Goal: Book appointment/travel/reservation

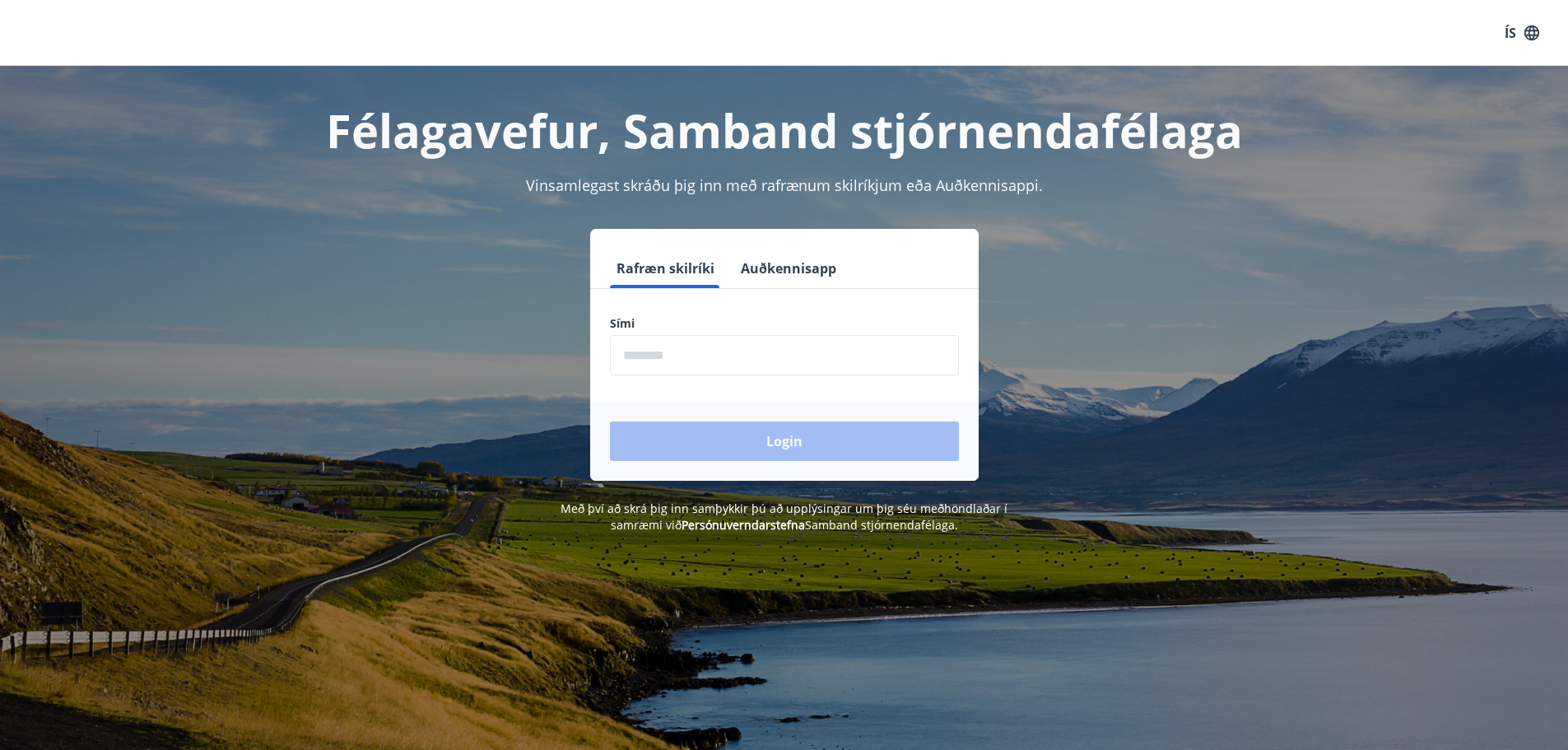
click at [820, 368] on input "phone" at bounding box center [784, 354] width 349 height 40
type input "********"
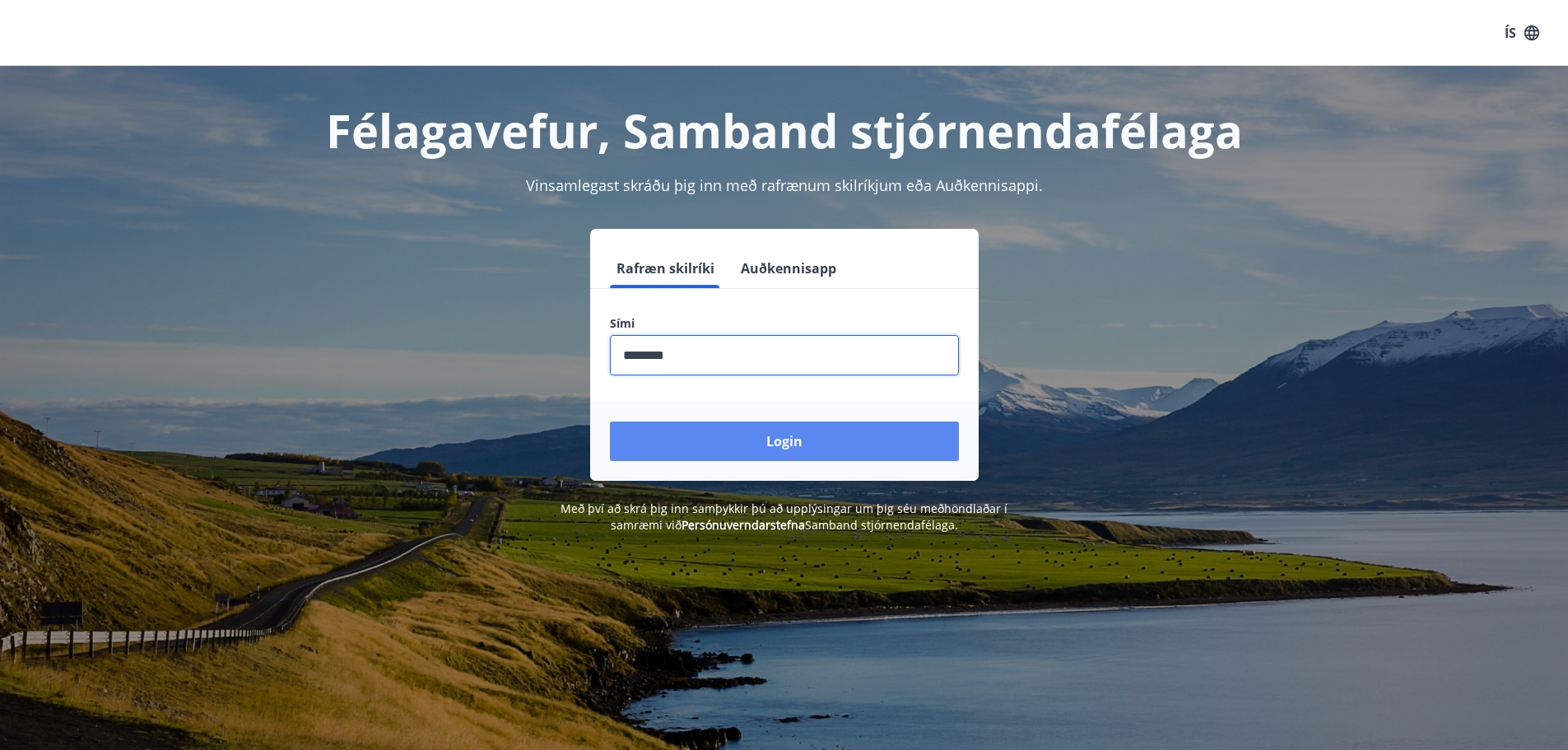
click at [610, 422] on button "Login" at bounding box center [784, 442] width 349 height 39
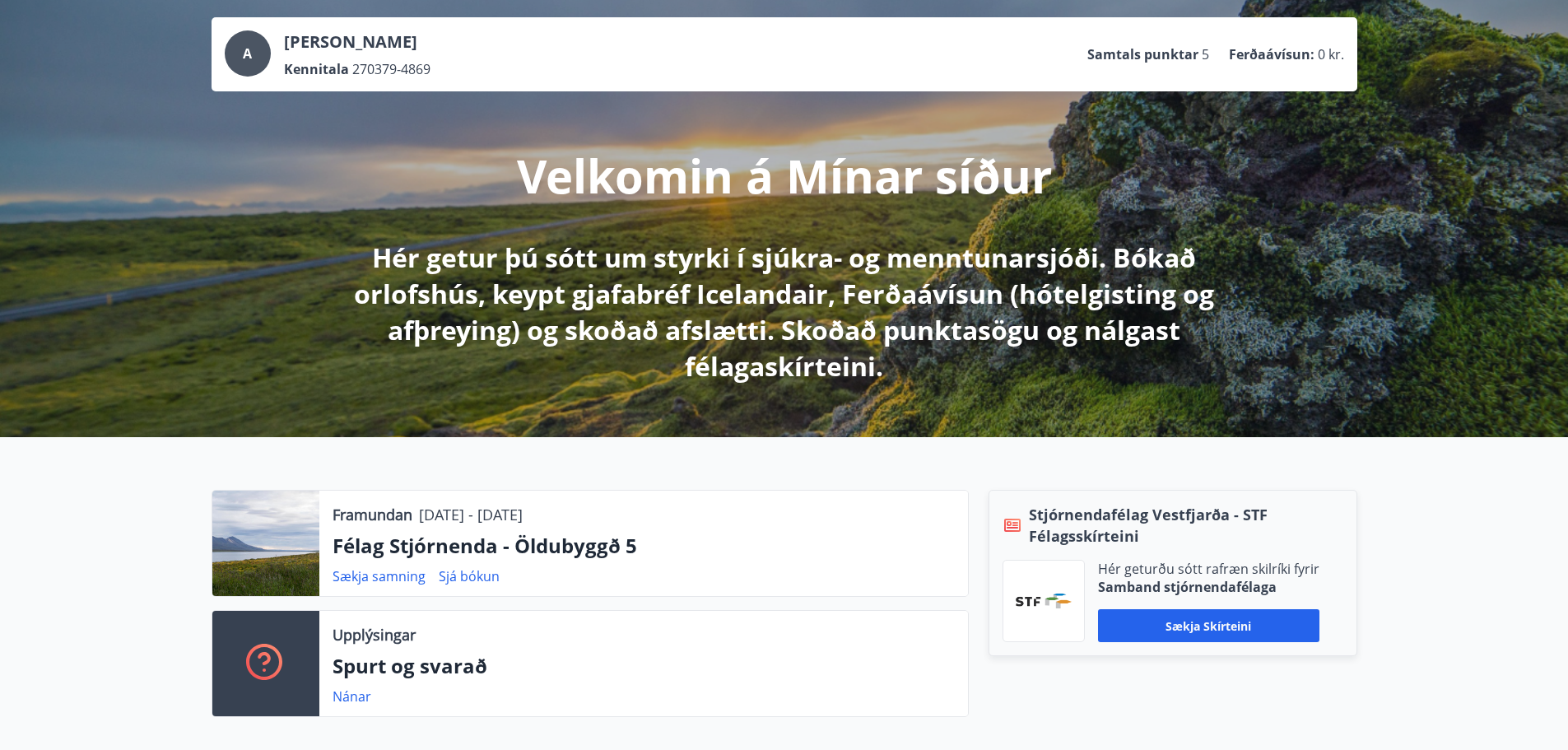
scroll to position [165, 0]
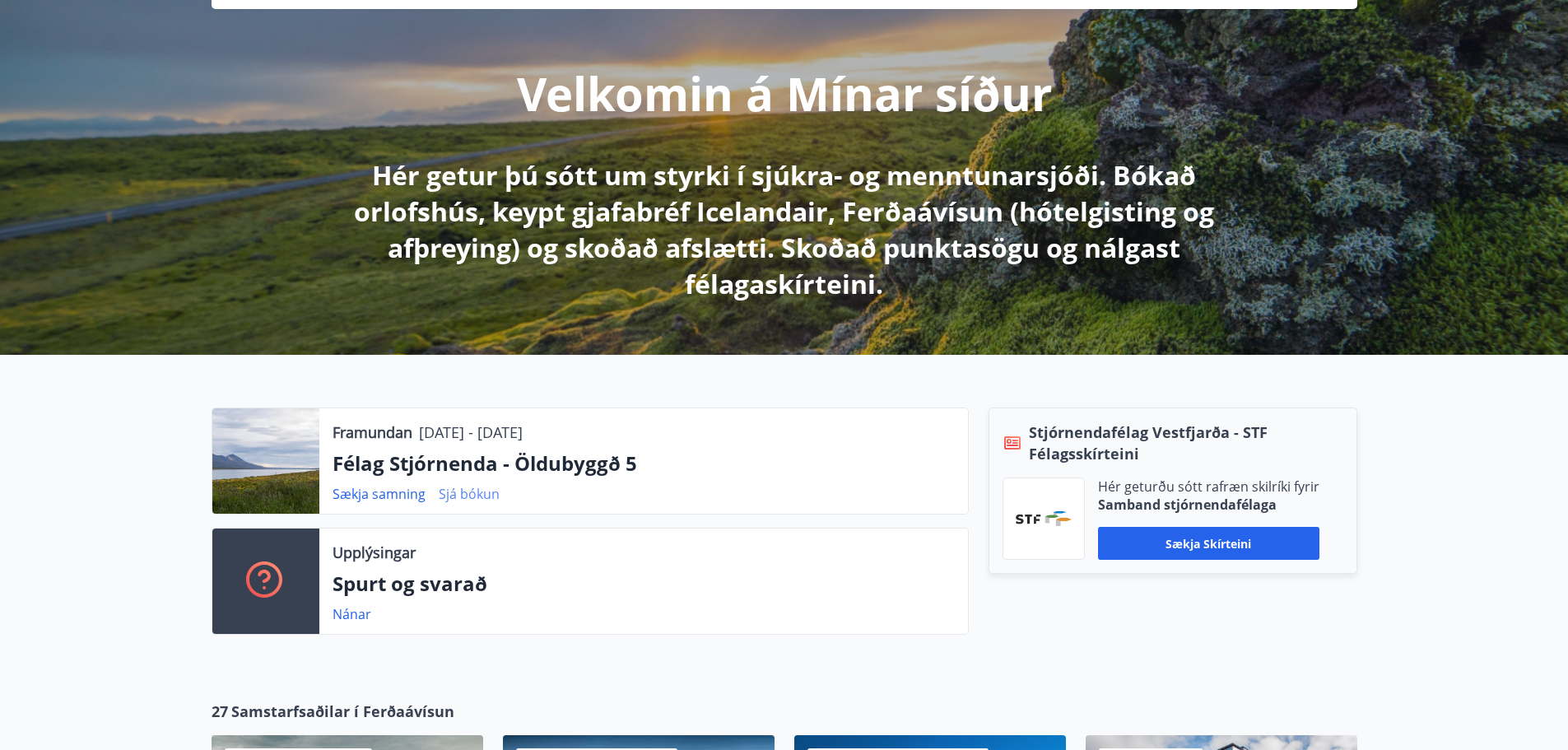
click at [458, 496] on link "Sjá bókun" at bounding box center [469, 493] width 61 height 18
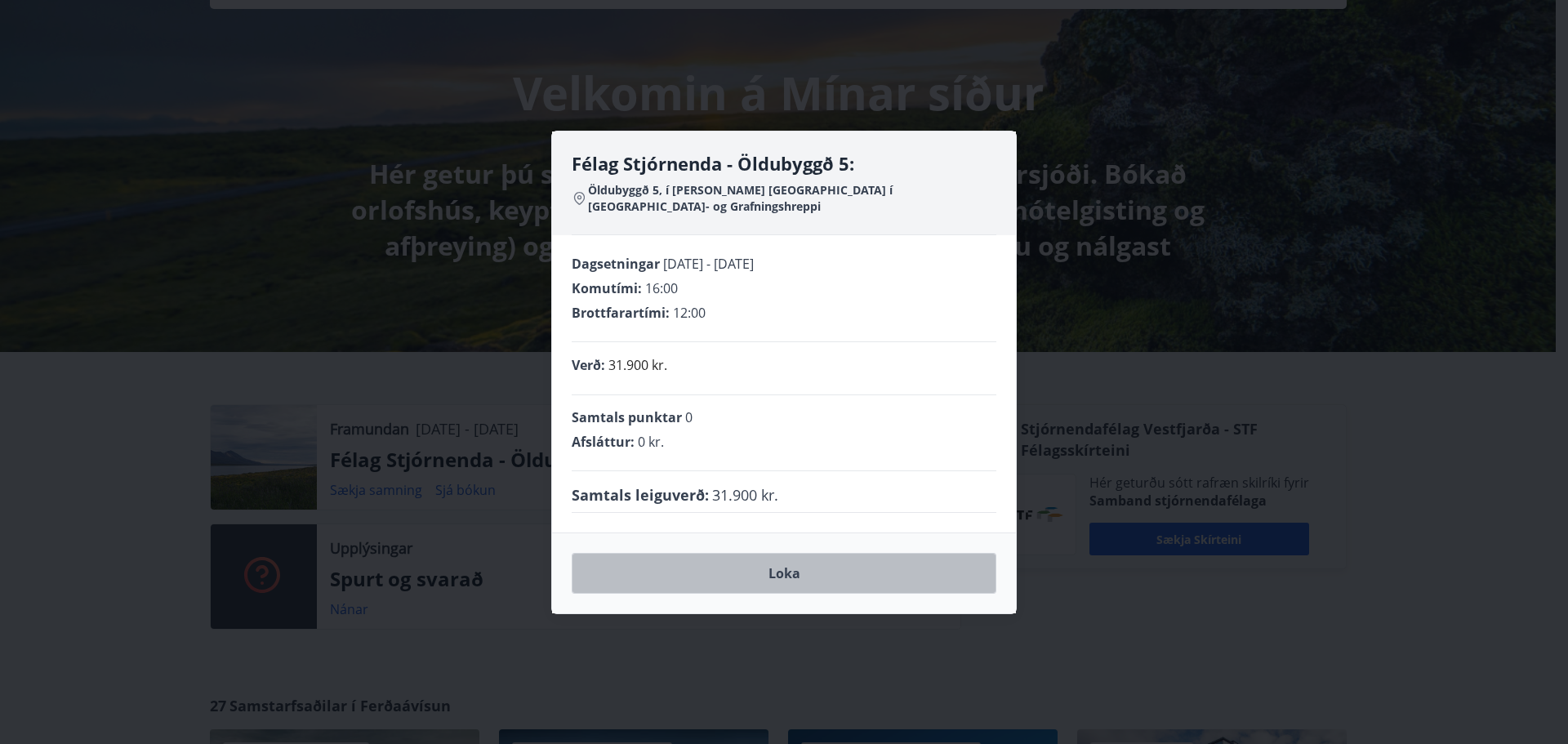
click at [799, 570] on button "Loka" at bounding box center [784, 573] width 425 height 41
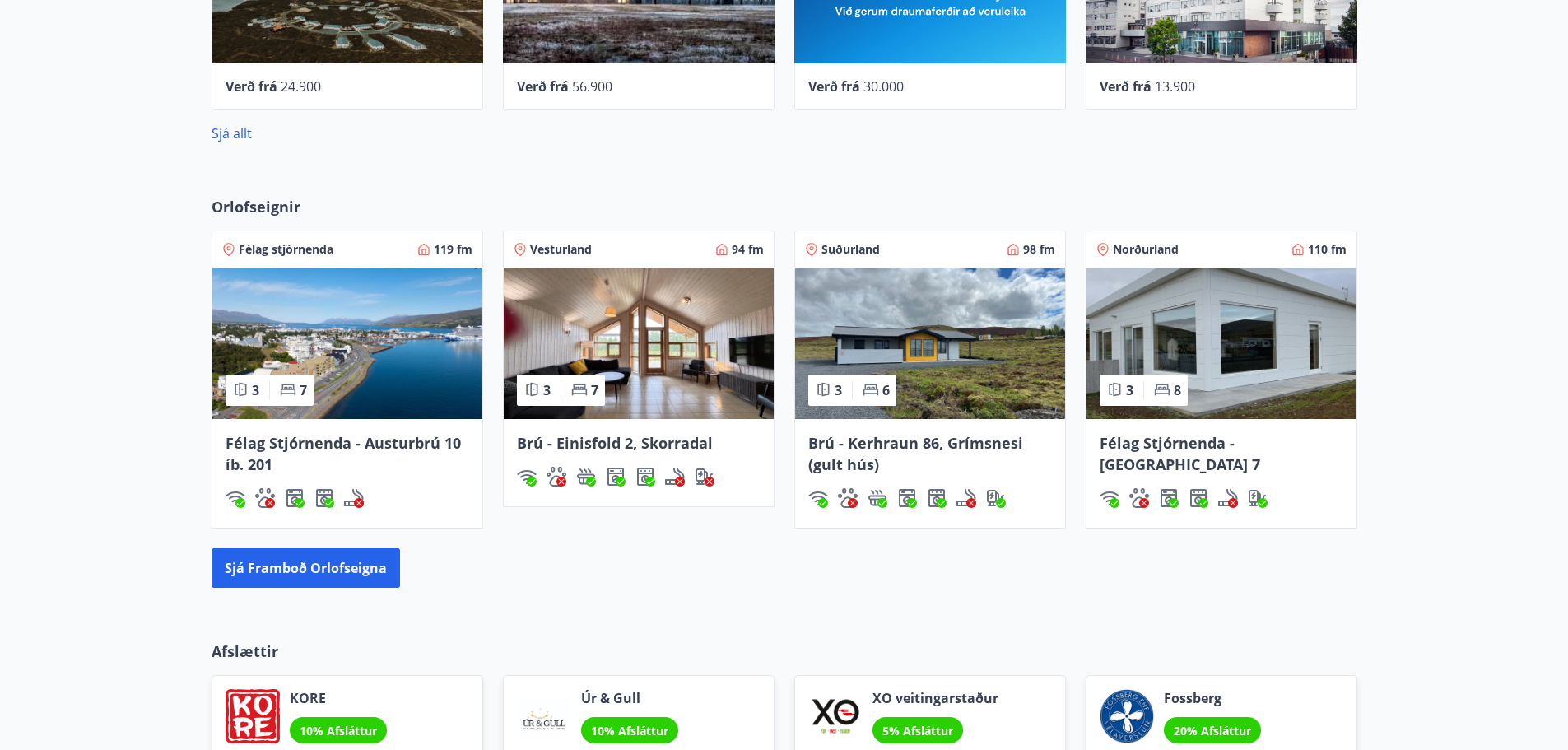
scroll to position [1070, 0]
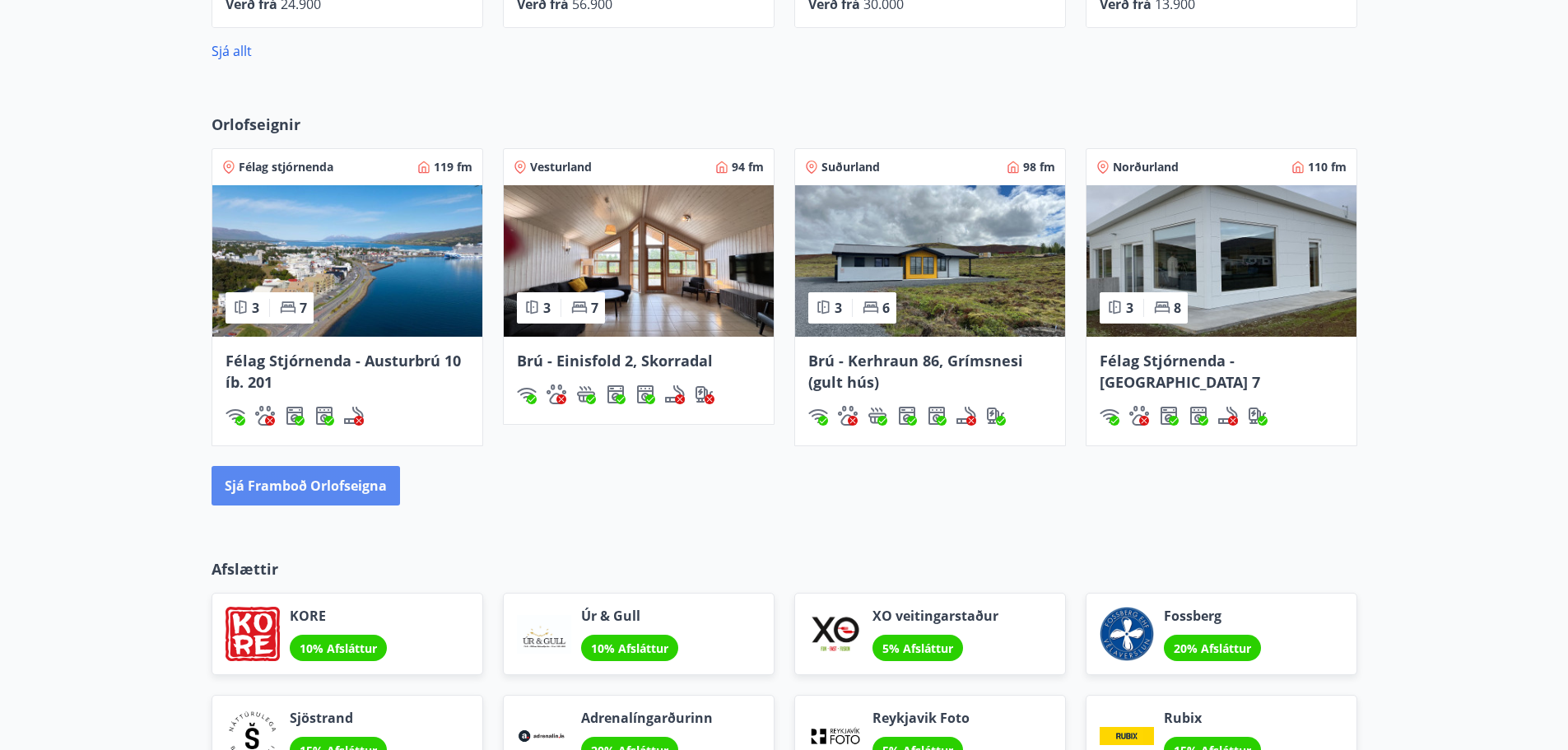
click at [310, 484] on button "Sjá framboð orlofseigna" at bounding box center [306, 486] width 188 height 39
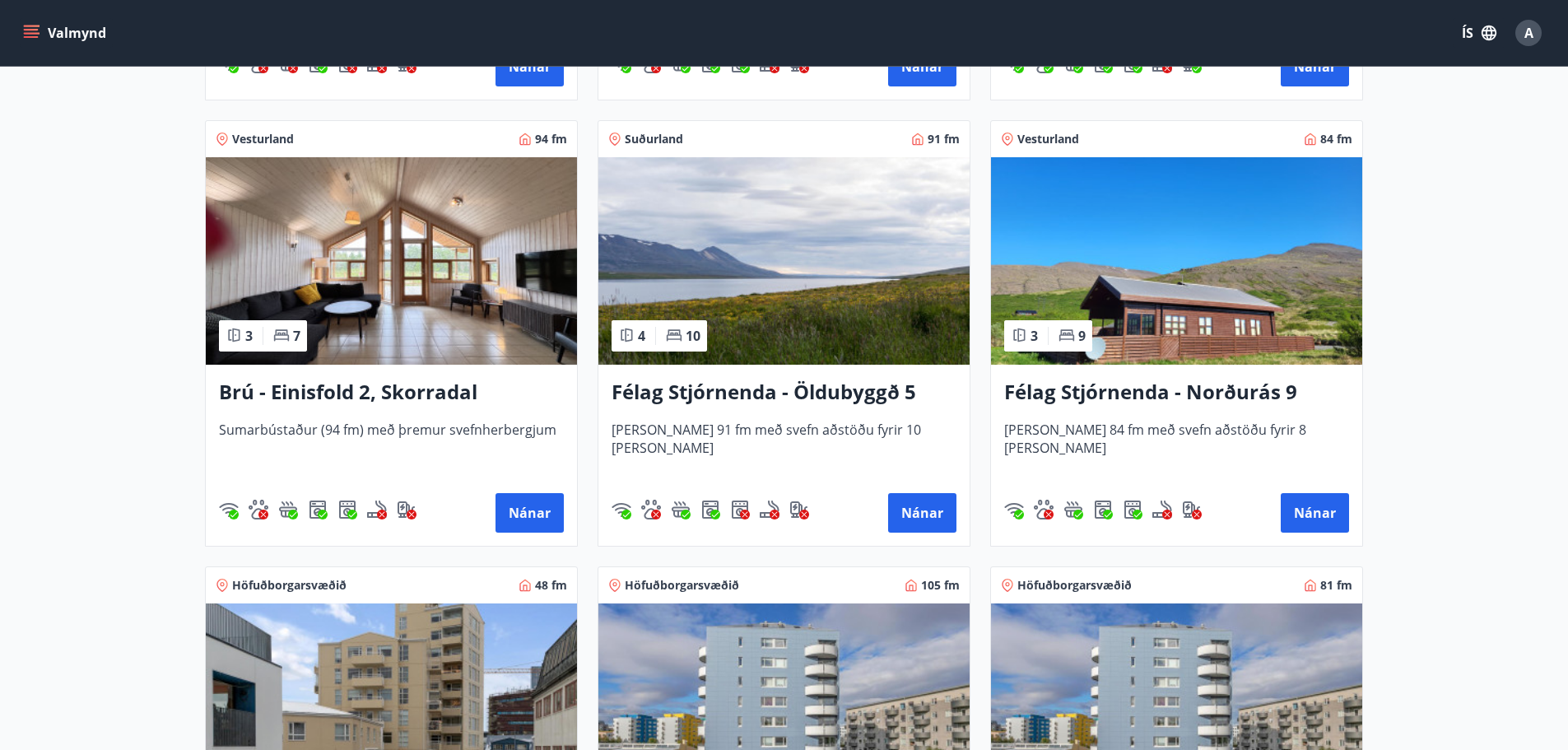
scroll to position [1152, 0]
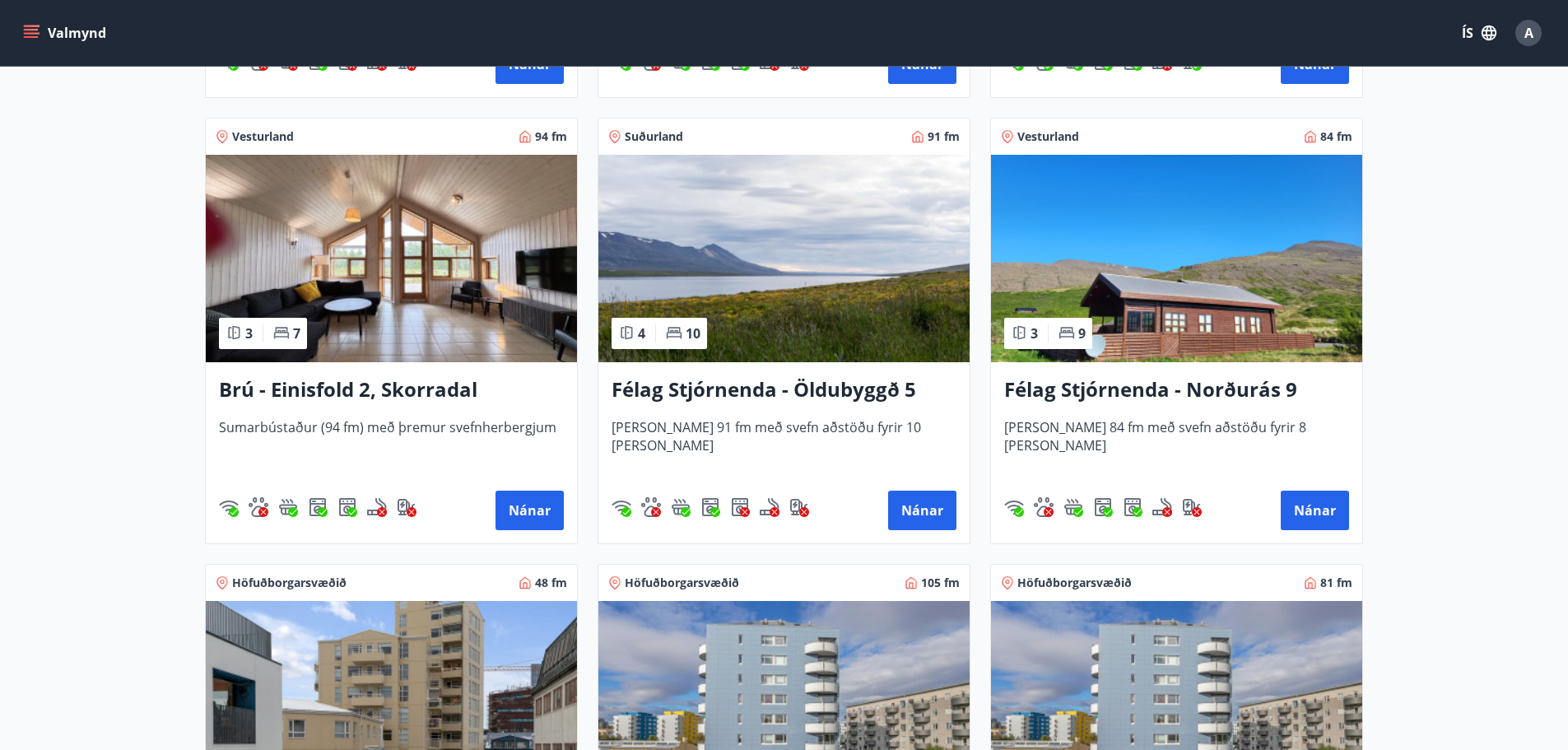
click at [742, 390] on h3 "Félag Stjórnenda - Öldubyggð 5" at bounding box center [784, 390] width 345 height 30
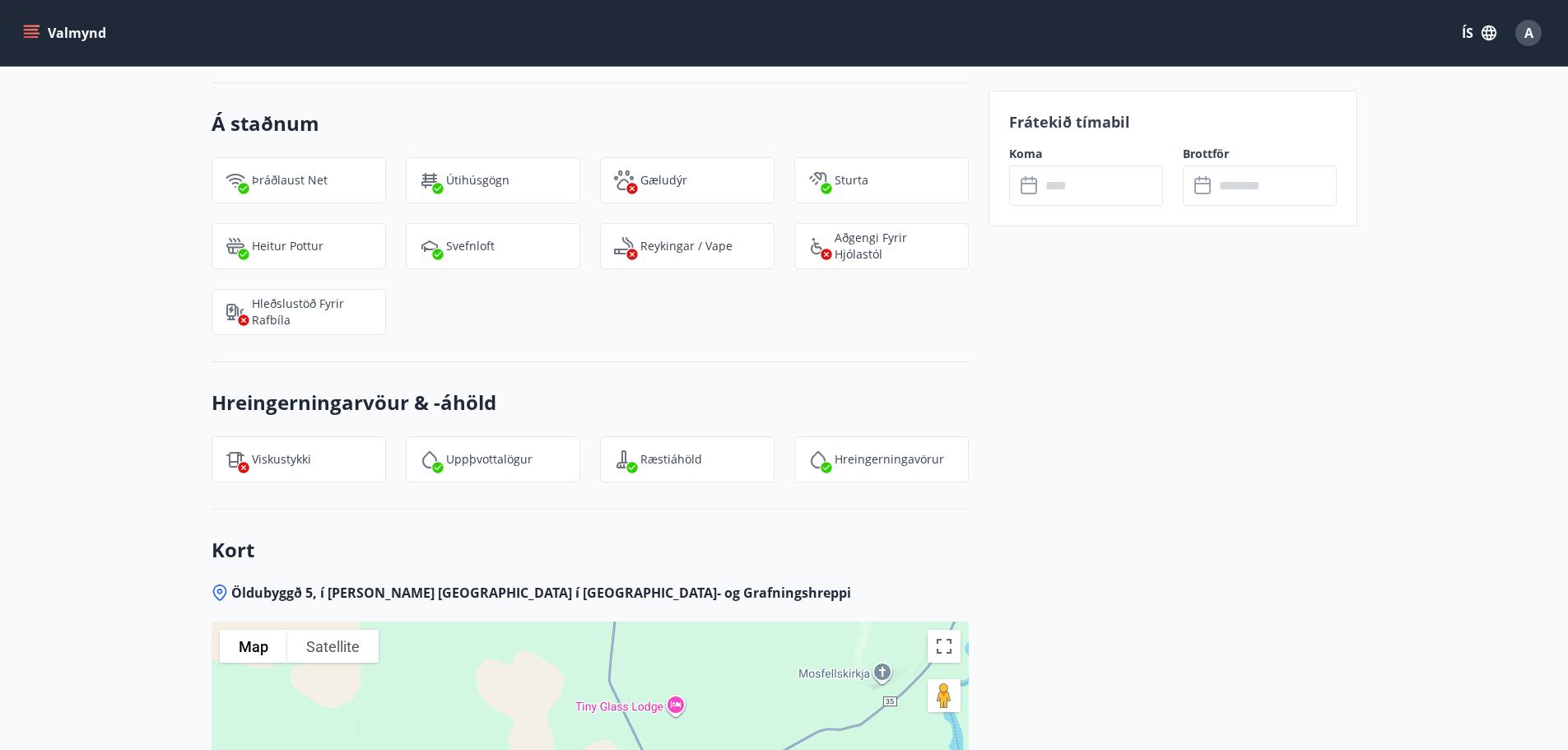
scroll to position [2091, 0]
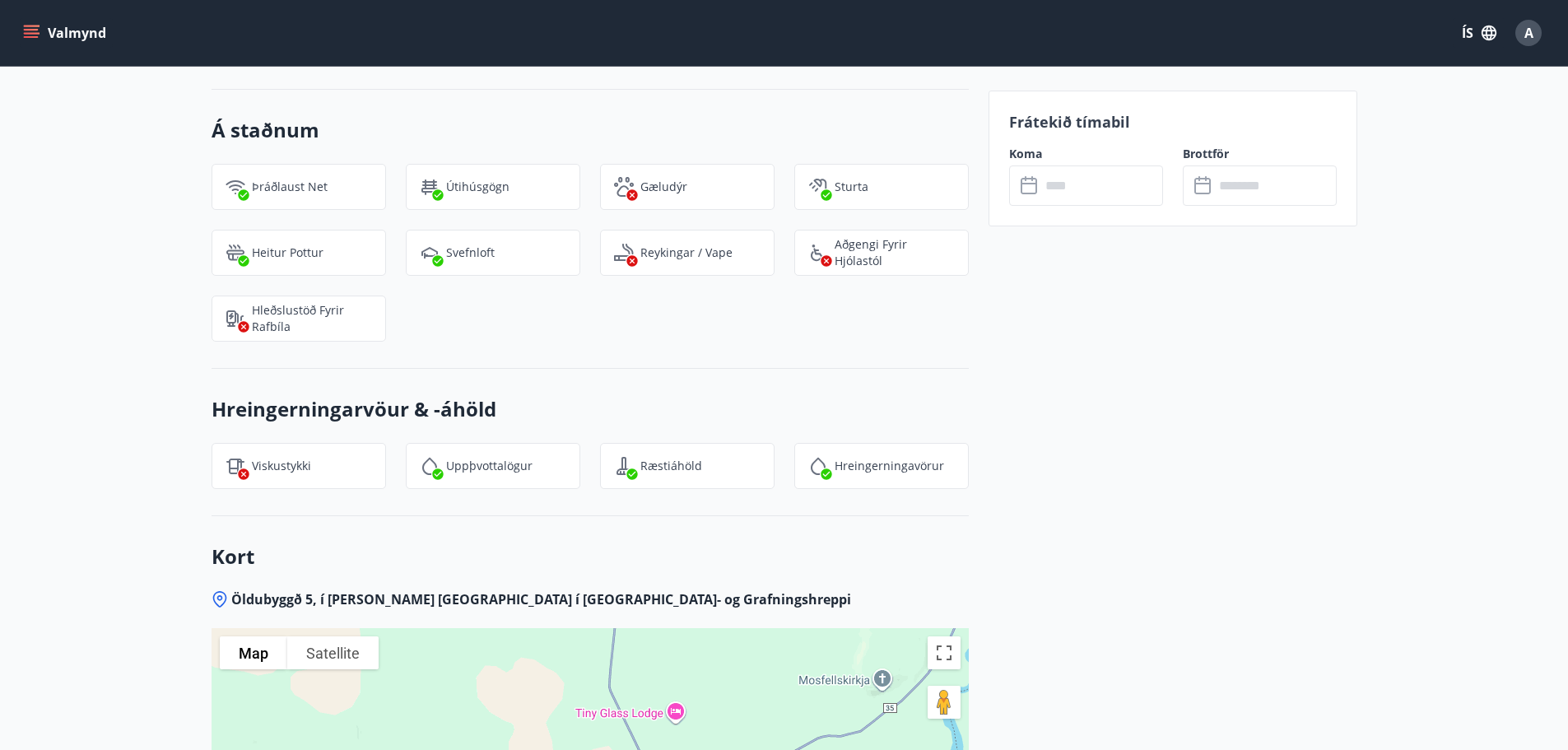
click at [1057, 186] on input "text" at bounding box center [1101, 185] width 123 height 40
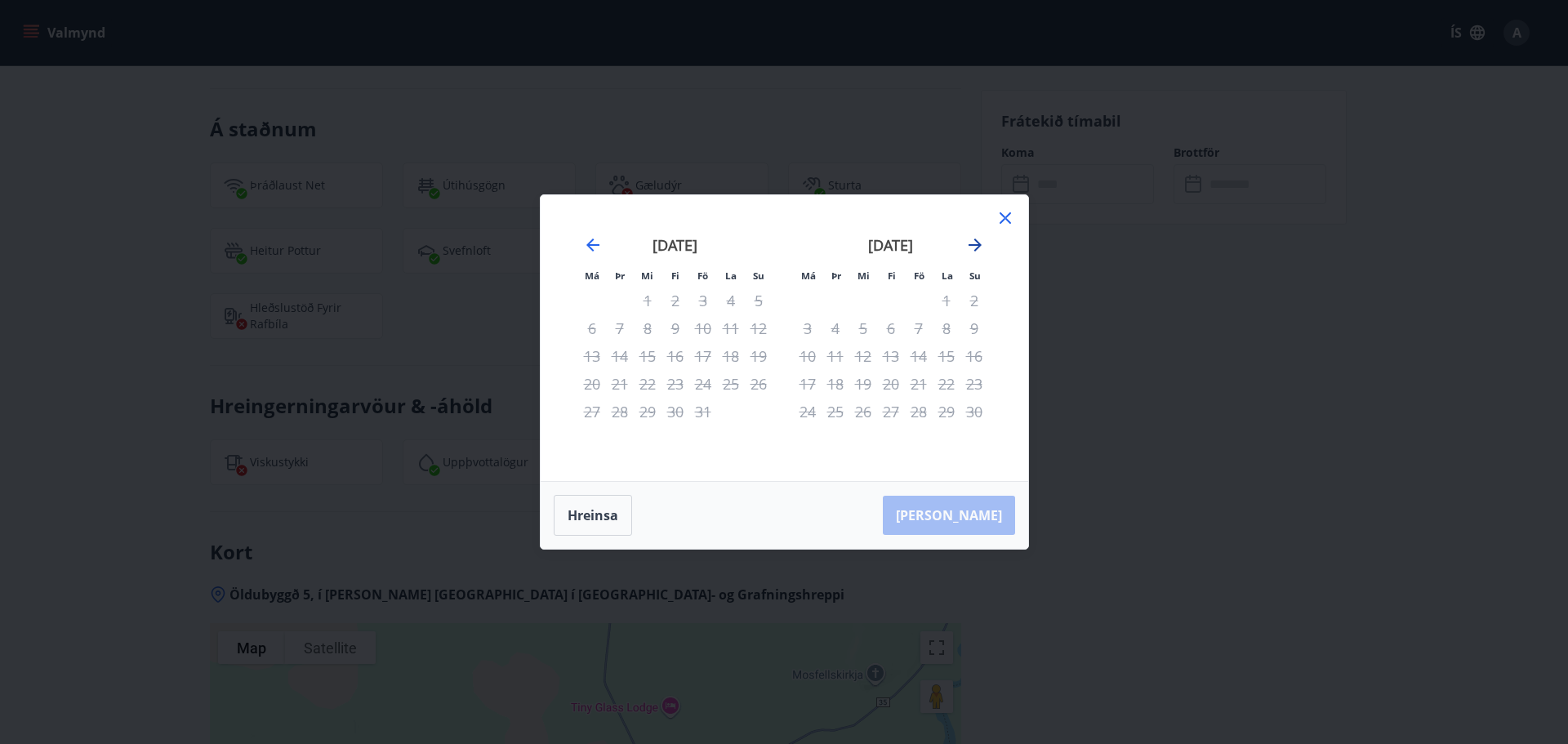
click at [972, 247] on icon "Move forward to switch to the next month." at bounding box center [975, 245] width 20 height 20
click at [1005, 219] on icon at bounding box center [1004, 218] width 20 height 20
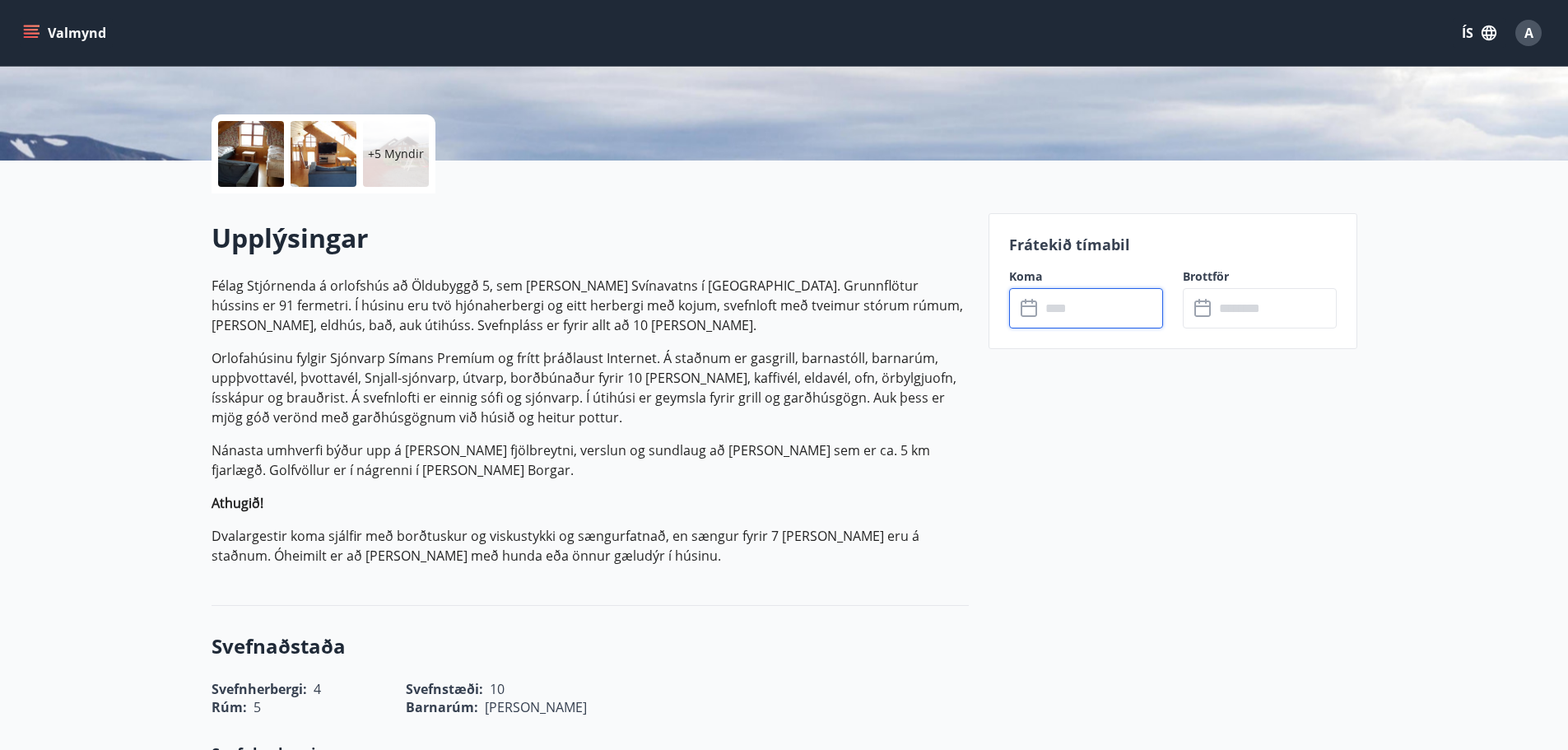
scroll to position [0, 0]
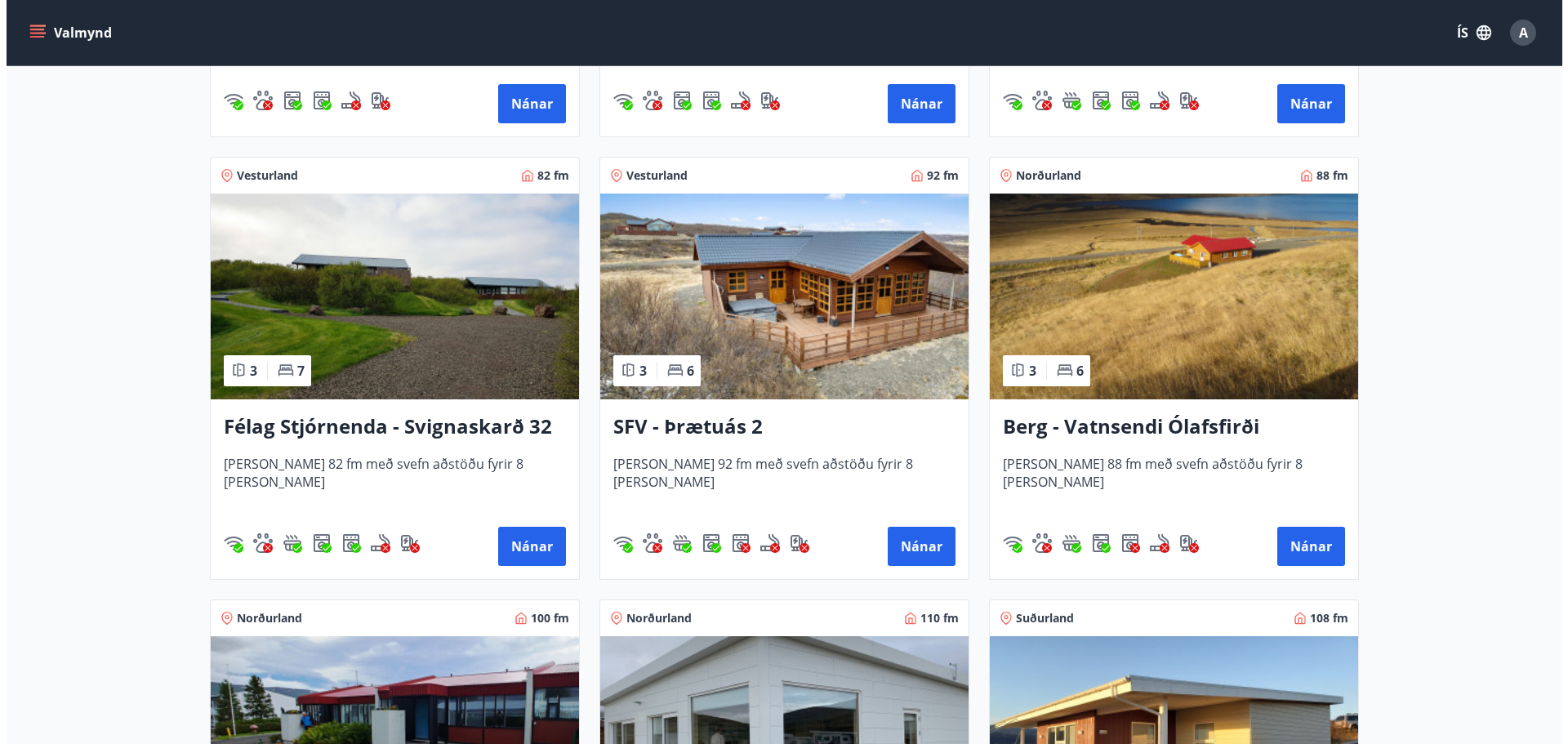
scroll to position [2864, 0]
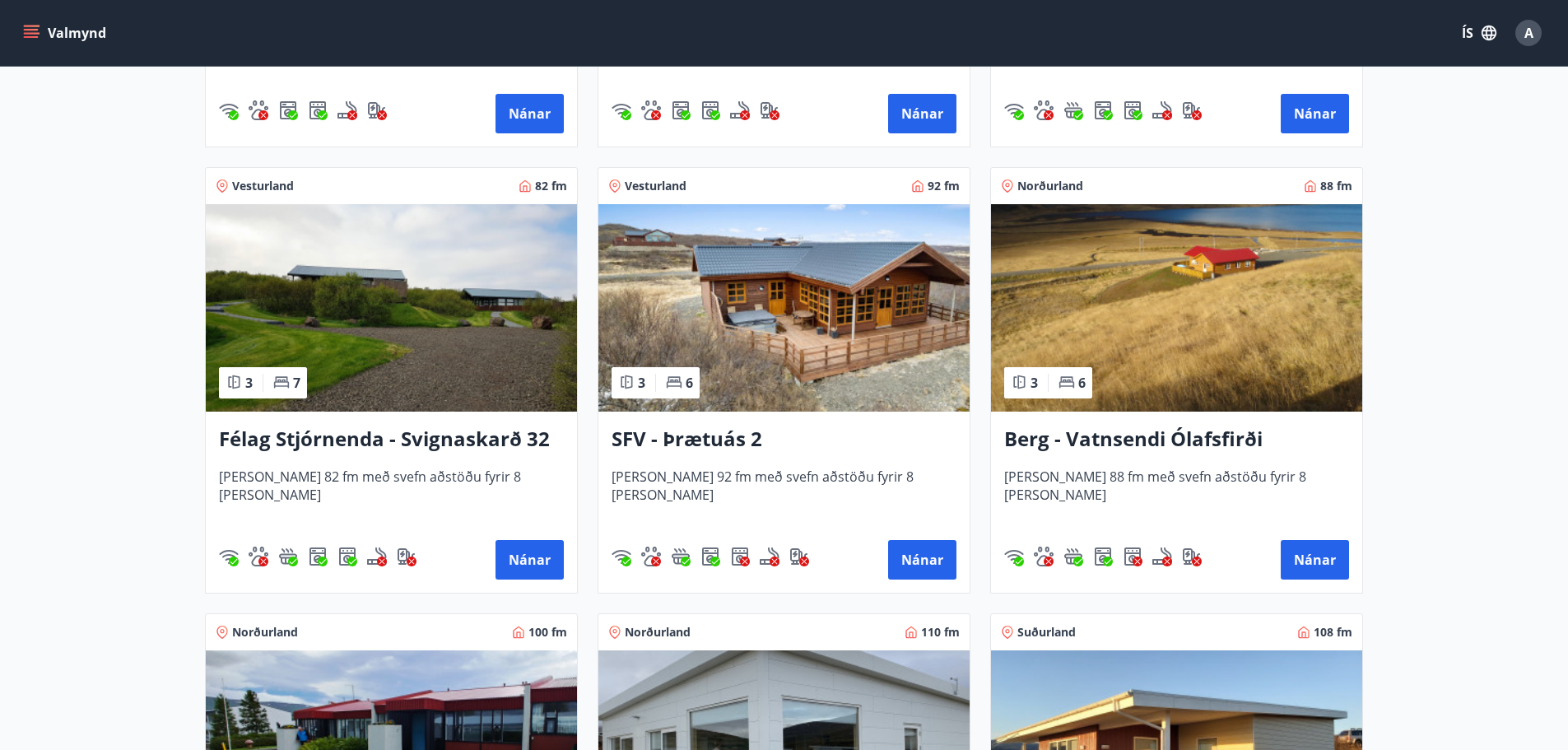
click at [1524, 30] on span "A" at bounding box center [1529, 32] width 9 height 18
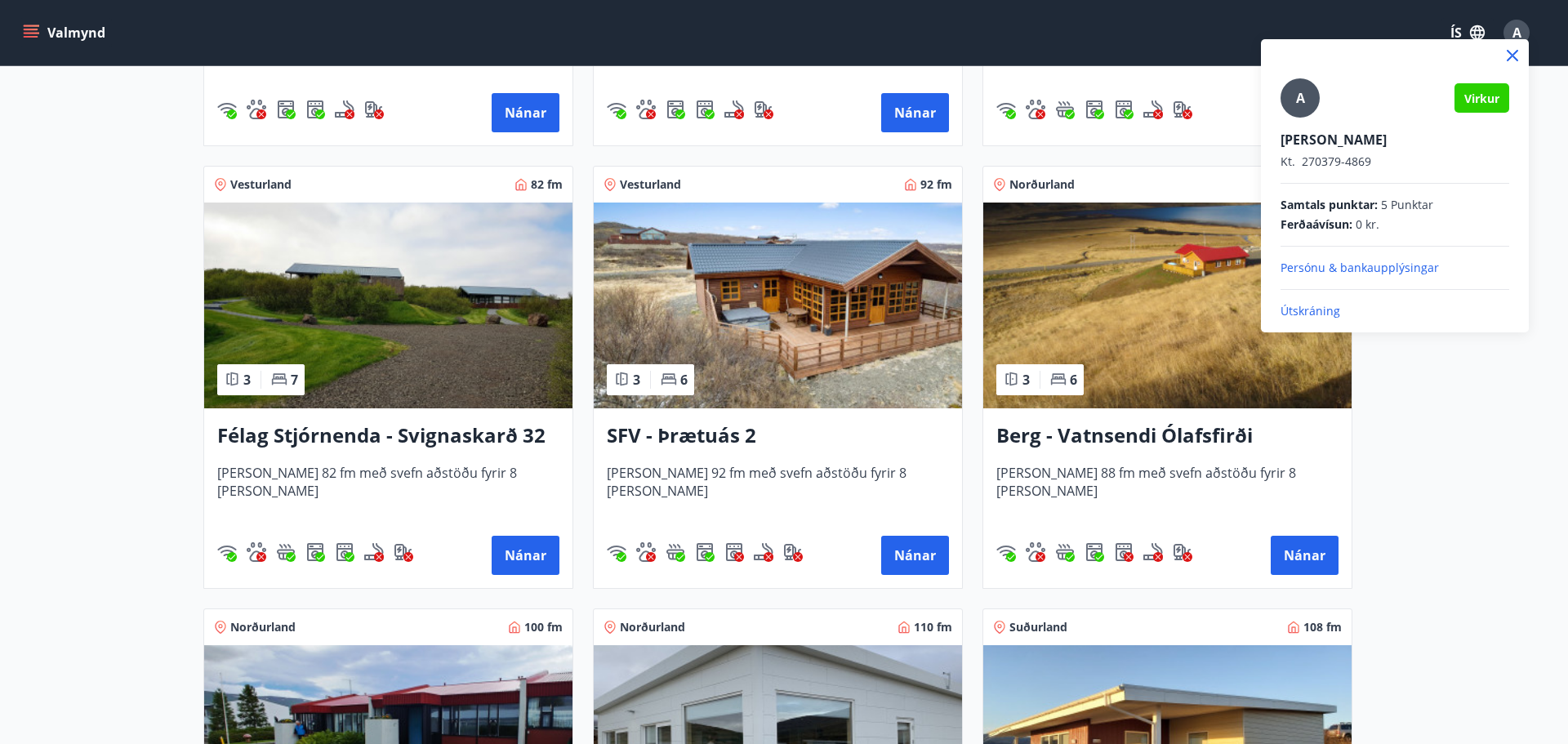
click at [1317, 312] on p "Útskráning" at bounding box center [1395, 312] width 229 height 17
